Goal: Task Accomplishment & Management: Use online tool/utility

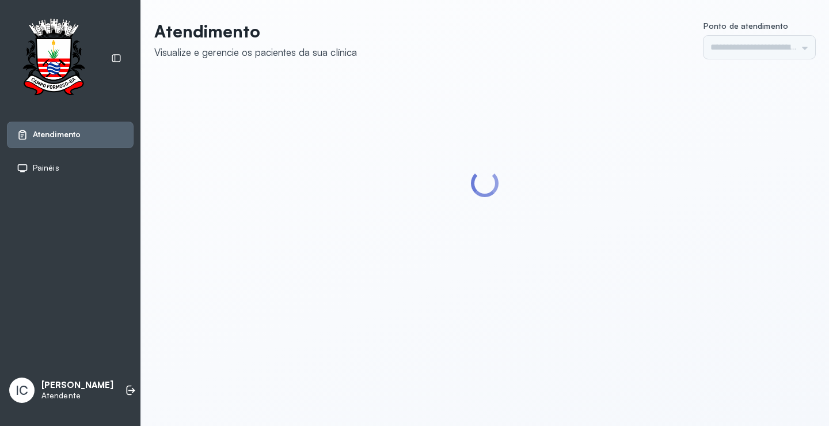
type input "*********"
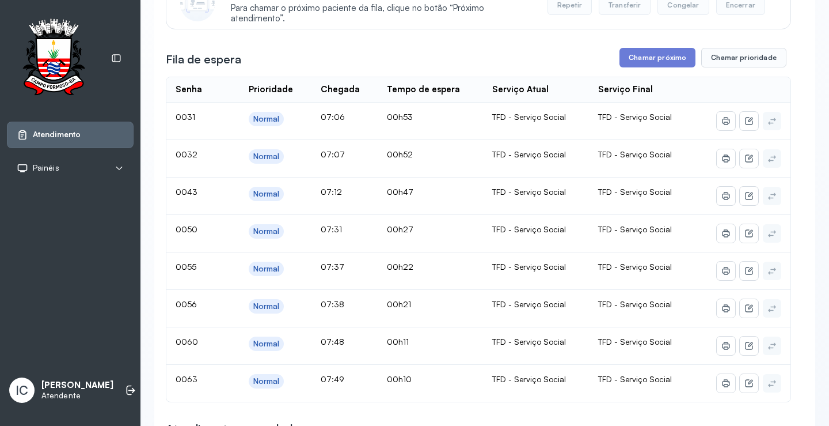
scroll to position [115, 0]
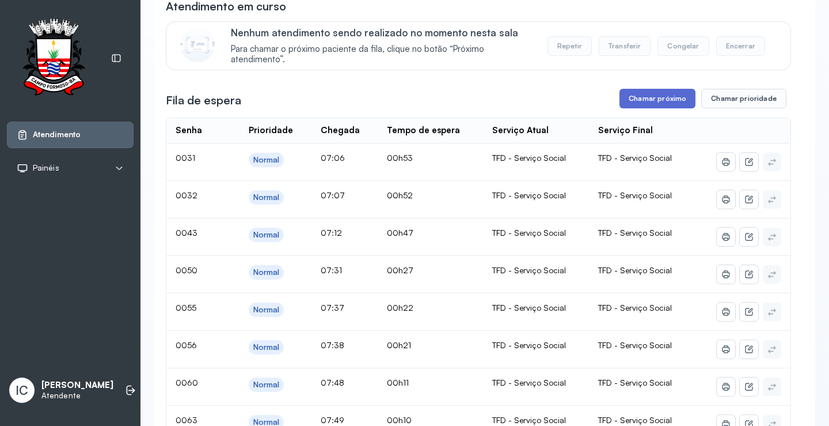
click at [651, 98] on button "Chamar próximo" at bounding box center [658, 99] width 76 height 20
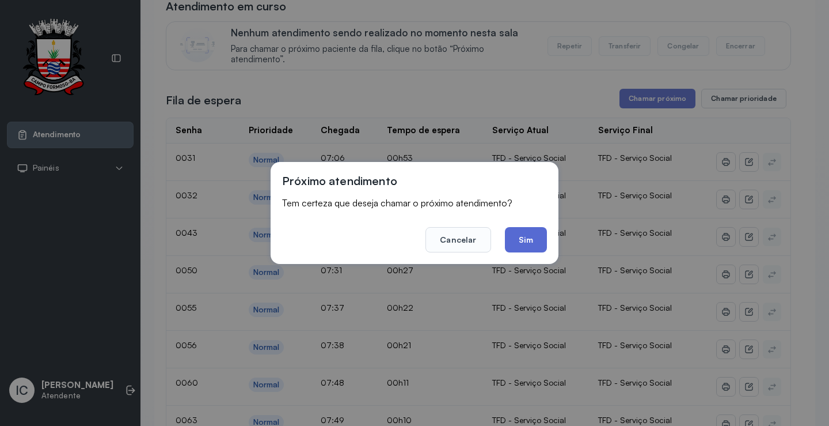
click at [521, 244] on button "Sim" at bounding box center [526, 239] width 42 height 25
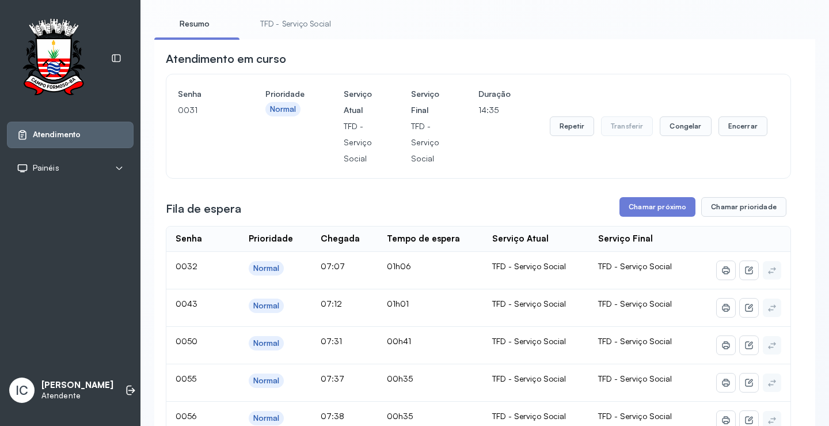
scroll to position [0, 0]
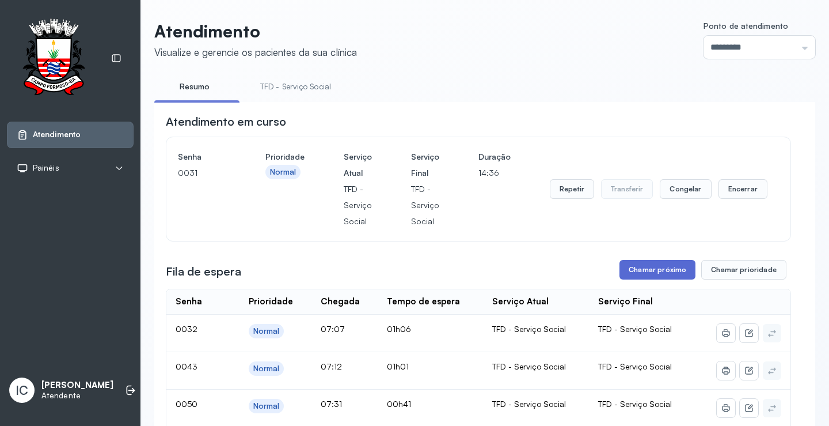
click at [654, 274] on button "Chamar próximo" at bounding box center [658, 270] width 76 height 20
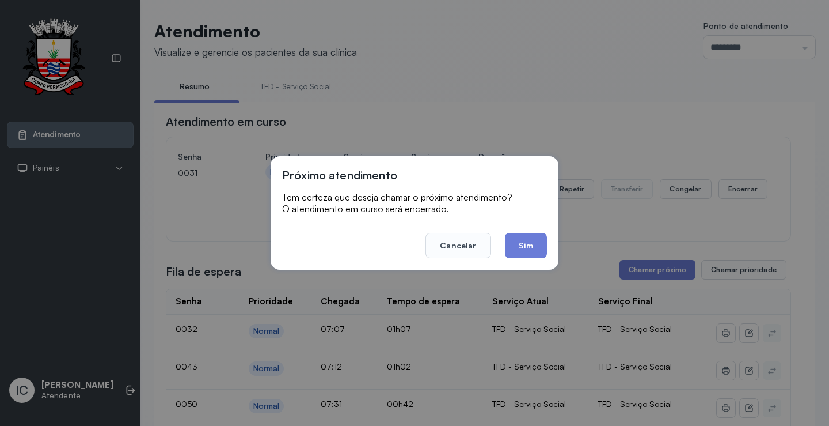
click at [464, 242] on button "Cancelar" at bounding box center [458, 245] width 65 height 25
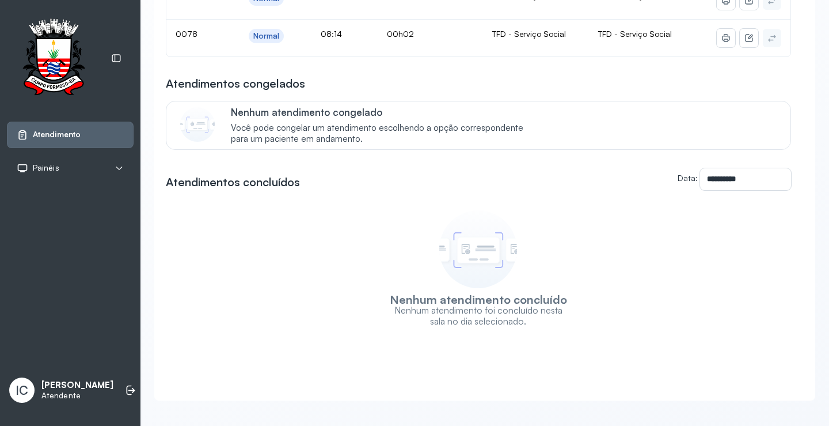
scroll to position [688, 0]
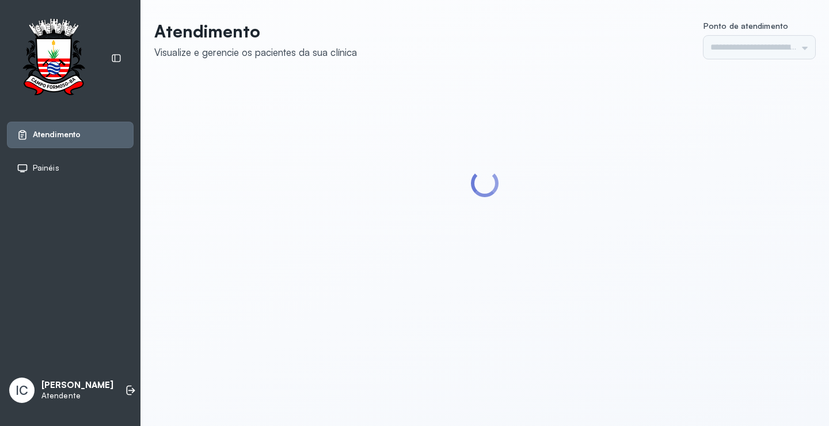
type input "*********"
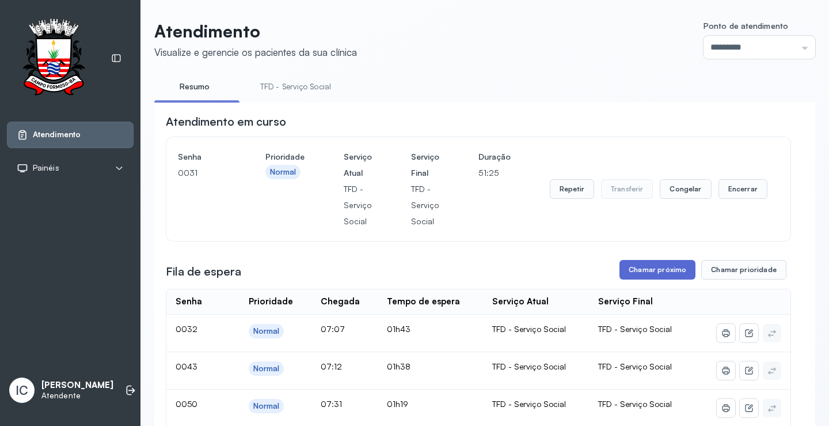
click at [660, 273] on button "Chamar próximo" at bounding box center [658, 270] width 76 height 20
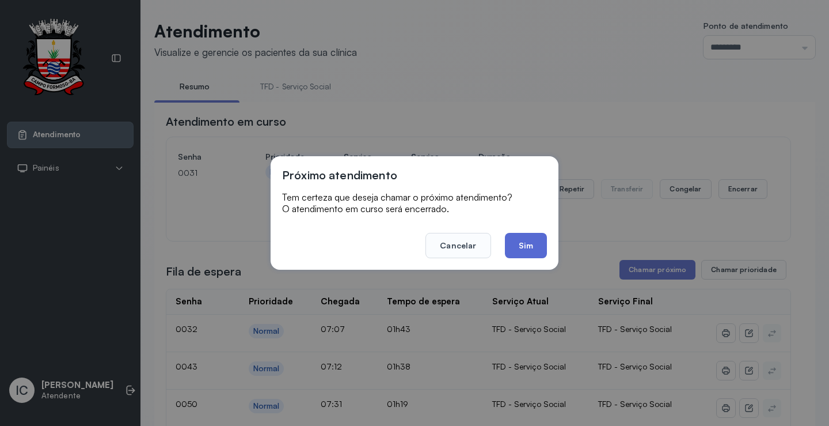
click at [534, 248] on button "Sim" at bounding box center [526, 245] width 42 height 25
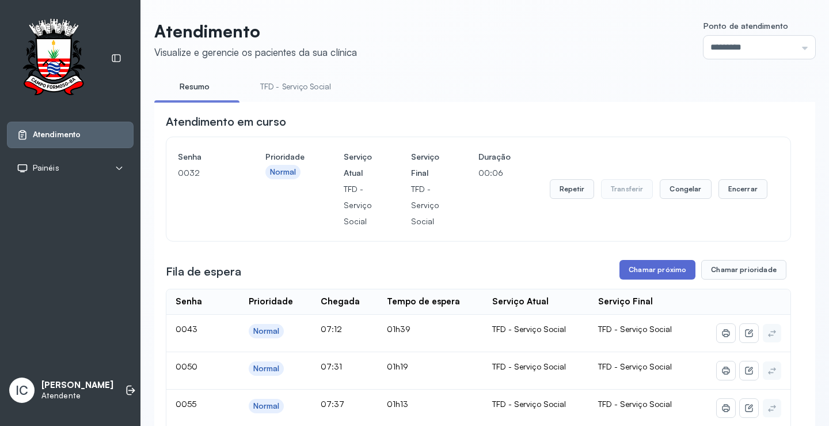
click at [662, 275] on button "Chamar próximo" at bounding box center [658, 270] width 76 height 20
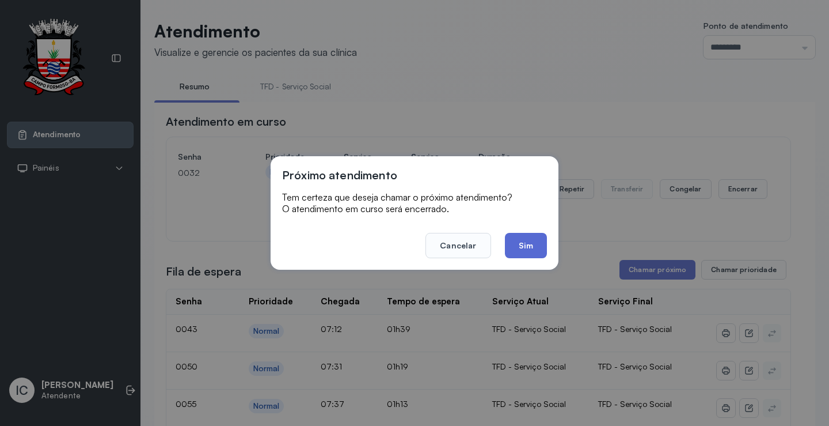
click at [529, 242] on button "Sim" at bounding box center [526, 245] width 42 height 25
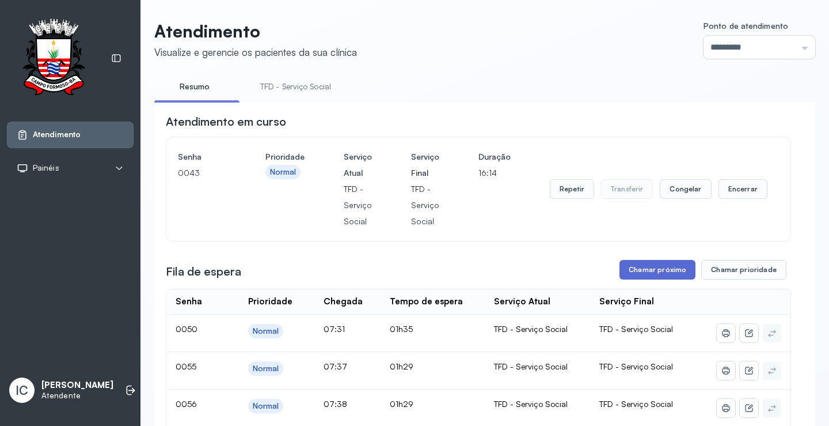
click at [648, 275] on button "Chamar próximo" at bounding box center [658, 270] width 76 height 20
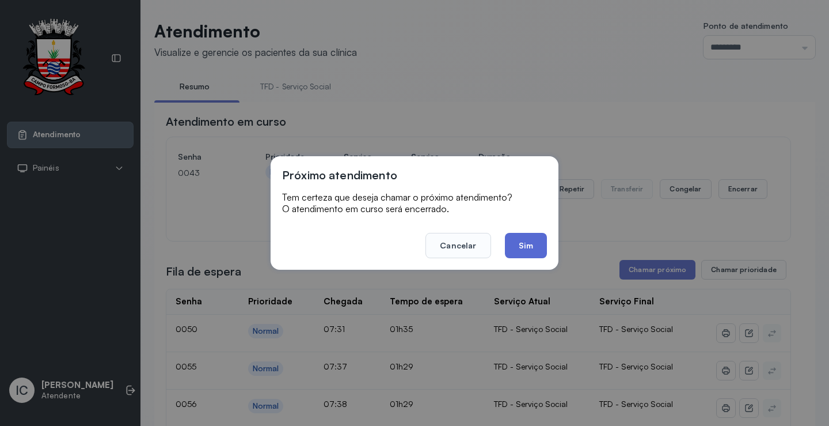
click at [537, 253] on button "Sim" at bounding box center [526, 245] width 42 height 25
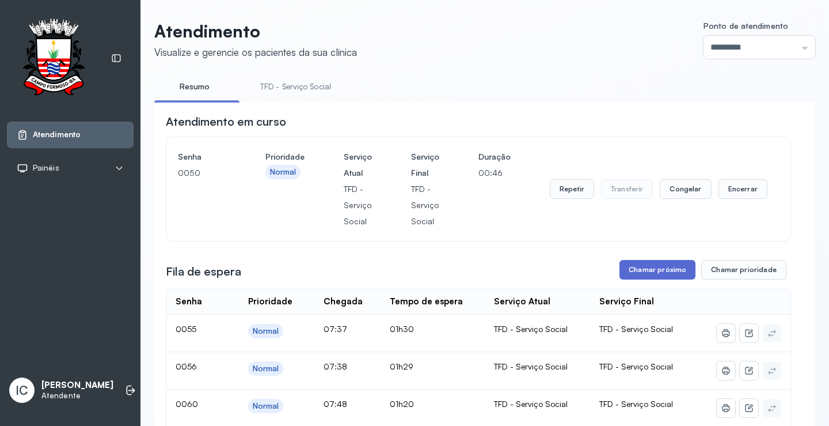
click at [646, 270] on button "Chamar próximo" at bounding box center [658, 270] width 76 height 20
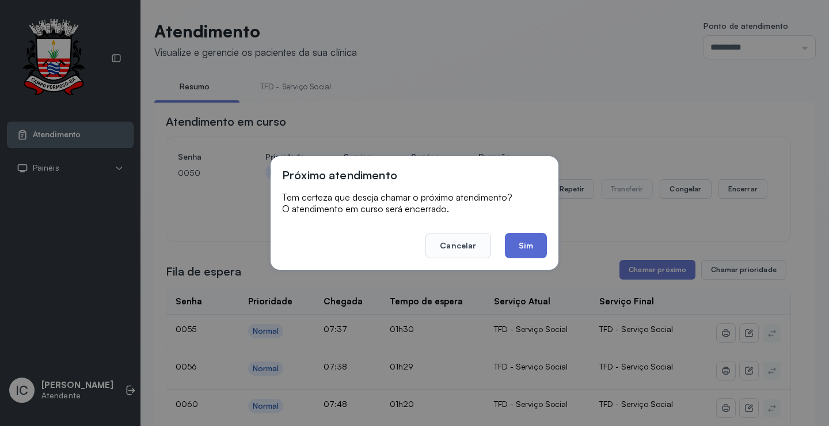
click at [532, 240] on button "Sim" at bounding box center [526, 245] width 42 height 25
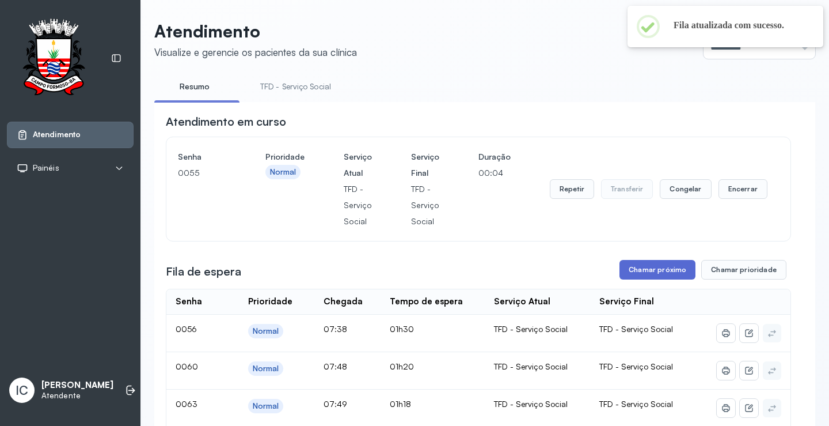
click at [670, 272] on button "Chamar próximo" at bounding box center [658, 270] width 76 height 20
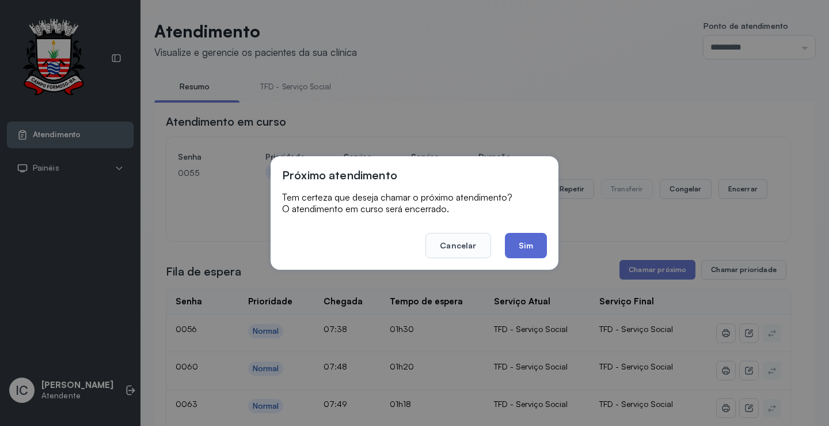
click at [537, 249] on button "Sim" at bounding box center [526, 245] width 42 height 25
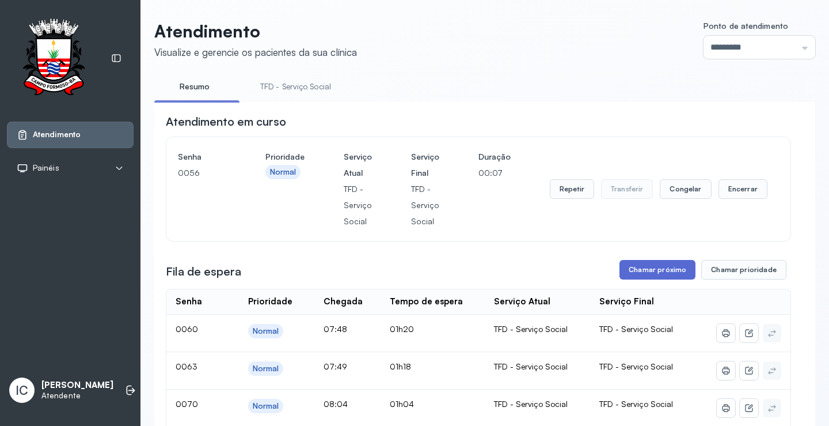
click at [640, 273] on button "Chamar próximo" at bounding box center [658, 270] width 76 height 20
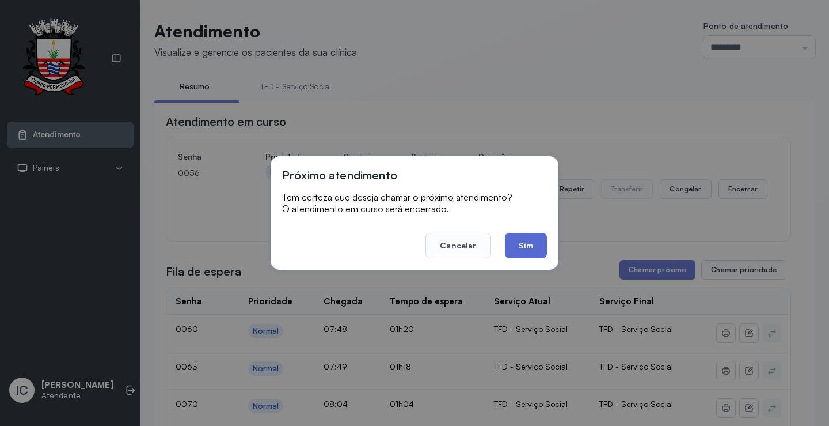
click at [526, 244] on button "Sim" at bounding box center [526, 245] width 42 height 25
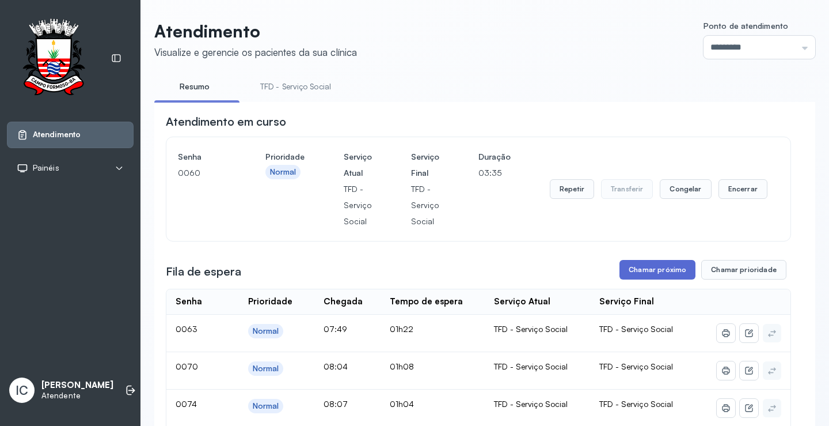
click at [644, 276] on button "Chamar próximo" at bounding box center [658, 270] width 76 height 20
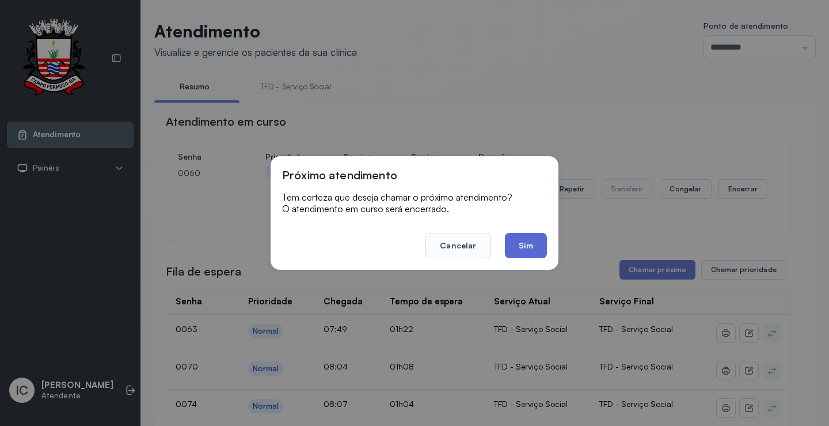
click at [525, 242] on button "Sim" at bounding box center [526, 245] width 42 height 25
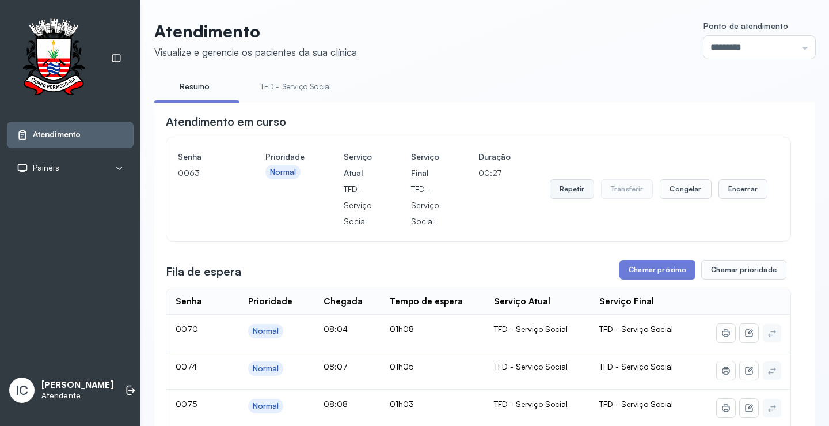
click at [563, 194] on button "Repetir" at bounding box center [572, 189] width 44 height 20
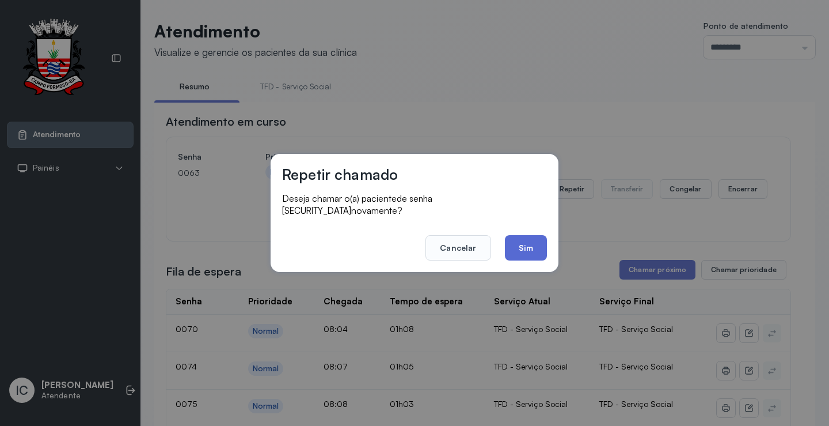
click at [524, 236] on button "Sim" at bounding box center [526, 247] width 42 height 25
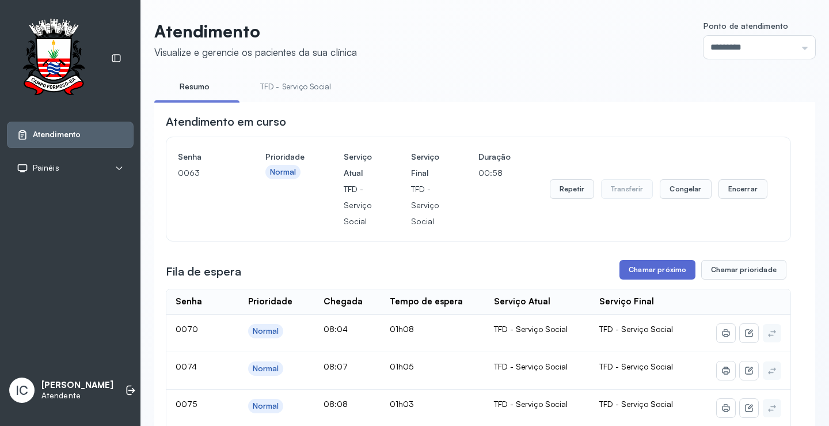
click at [658, 276] on button "Chamar próximo" at bounding box center [658, 270] width 76 height 20
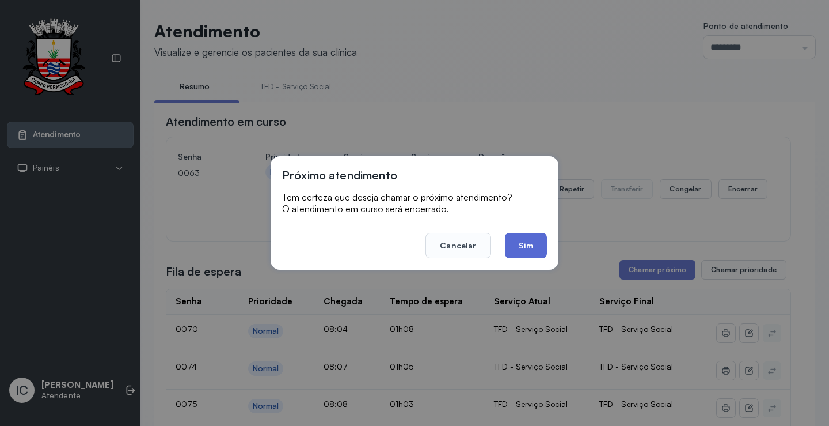
click at [533, 249] on button "Sim" at bounding box center [526, 245] width 42 height 25
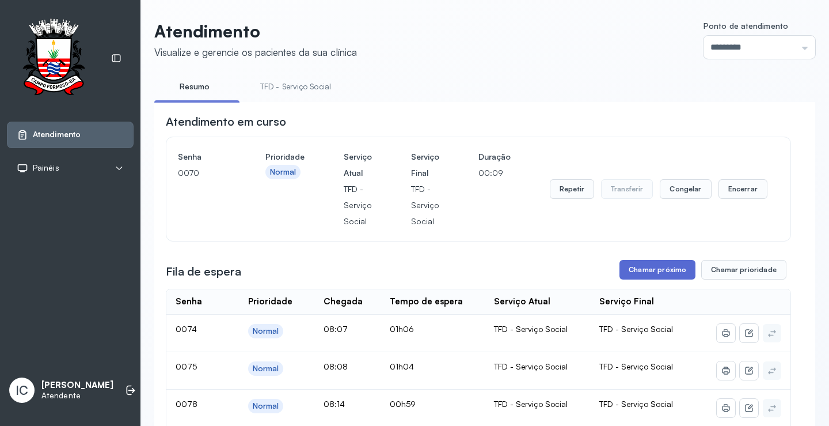
click at [666, 274] on button "Chamar próximo" at bounding box center [658, 270] width 76 height 20
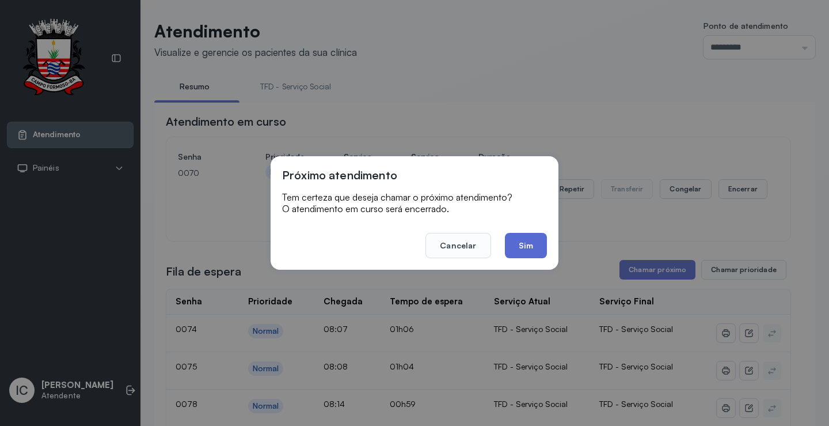
click at [539, 255] on button "Sim" at bounding box center [526, 245] width 42 height 25
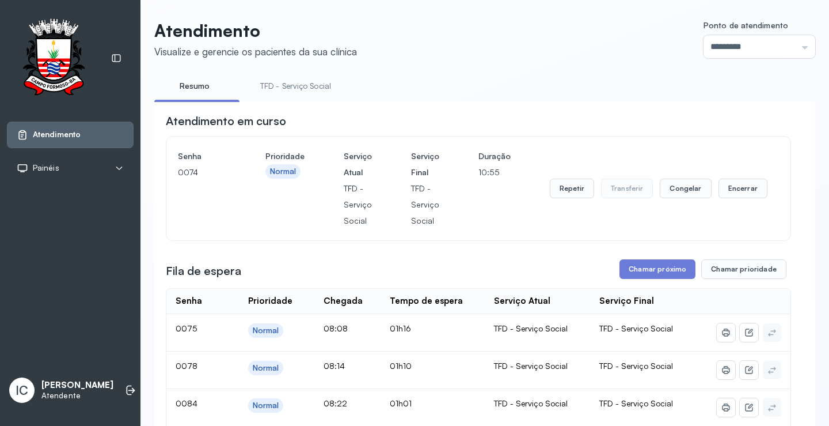
scroll to position [58, 0]
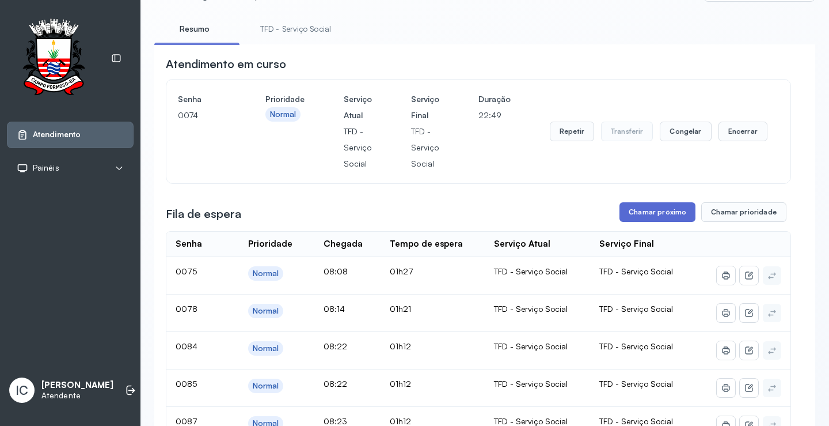
click at [635, 219] on button "Chamar próximo" at bounding box center [658, 212] width 76 height 20
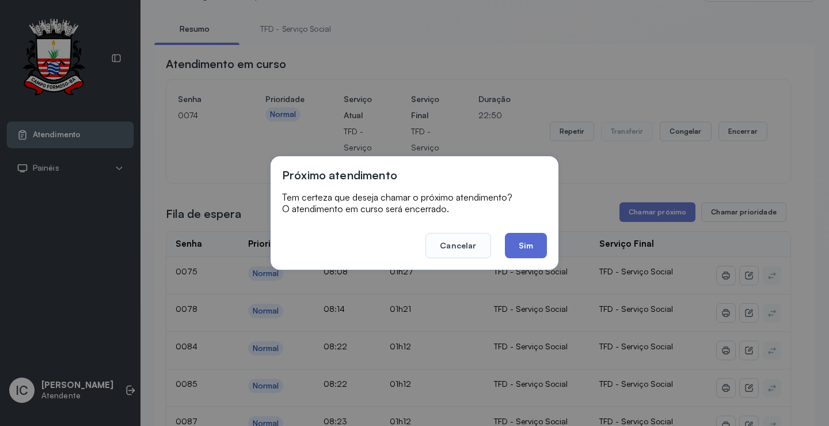
click at [532, 242] on button "Sim" at bounding box center [526, 245] width 42 height 25
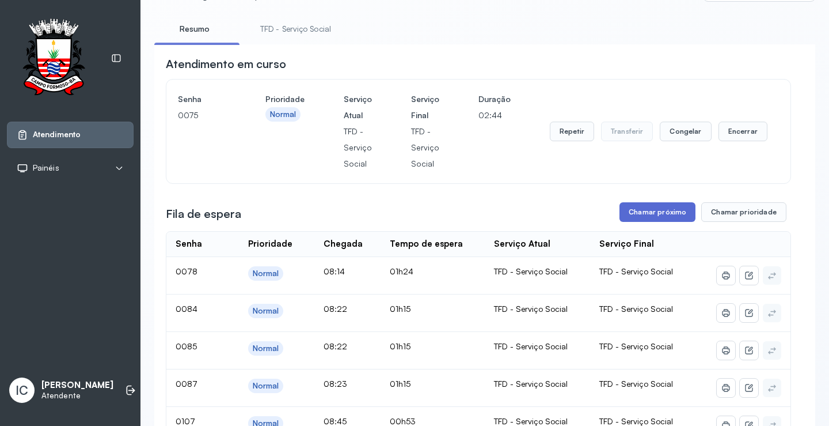
click at [661, 217] on button "Chamar próximo" at bounding box center [658, 212] width 76 height 20
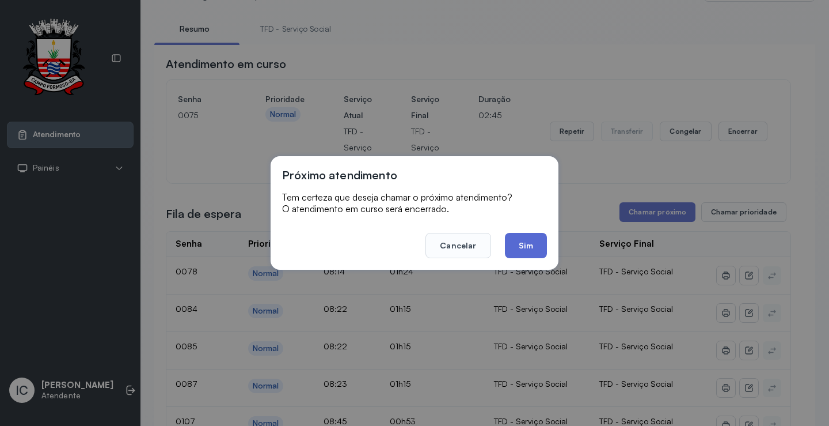
click at [532, 240] on button "Sim" at bounding box center [526, 245] width 42 height 25
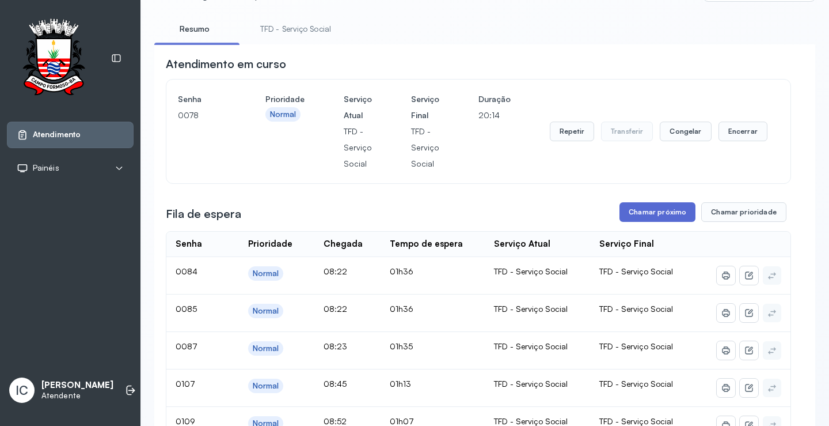
click at [653, 215] on button "Chamar próximo" at bounding box center [658, 212] width 76 height 20
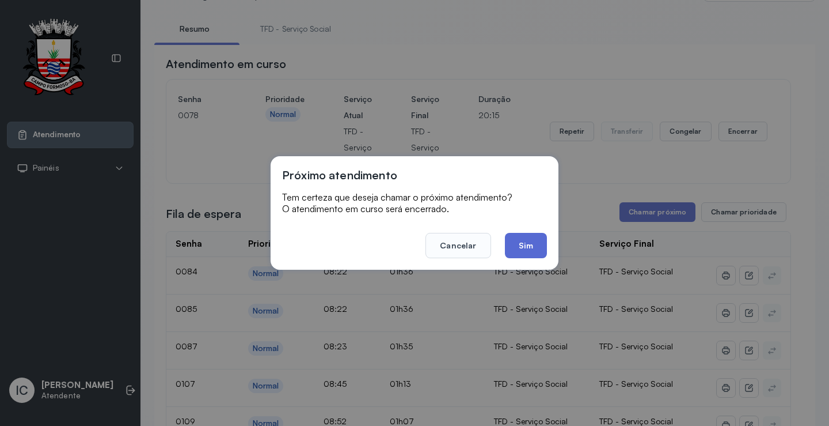
click at [528, 247] on button "Sim" at bounding box center [526, 245] width 42 height 25
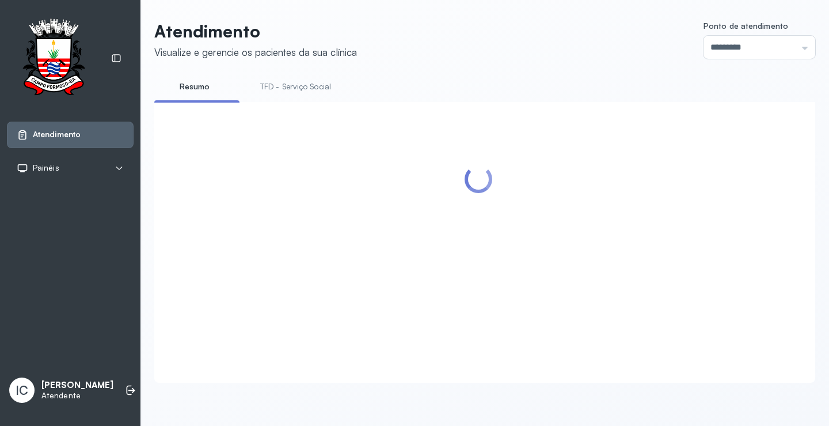
scroll to position [115, 0]
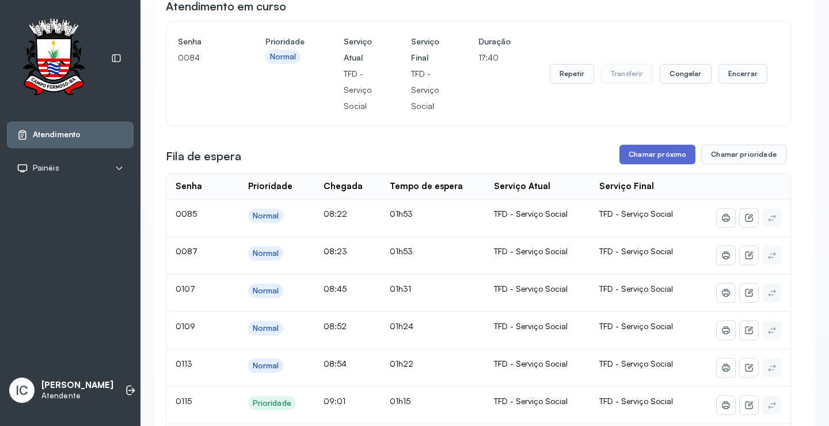
click at [668, 157] on button "Chamar próximo" at bounding box center [658, 155] width 76 height 20
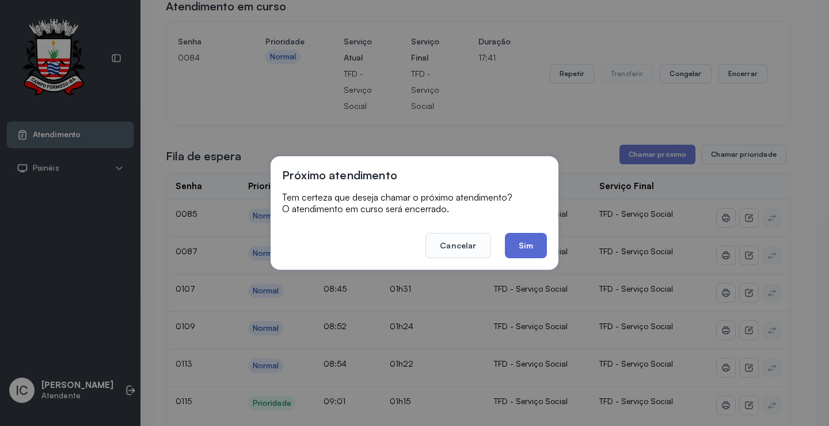
click at [526, 248] on button "Sim" at bounding box center [526, 245] width 42 height 25
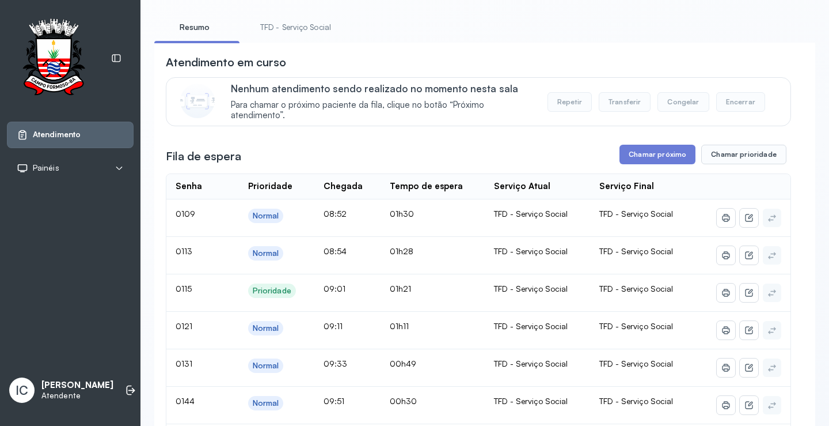
scroll to position [58, 0]
